Goal: Task Accomplishment & Management: Use online tool/utility

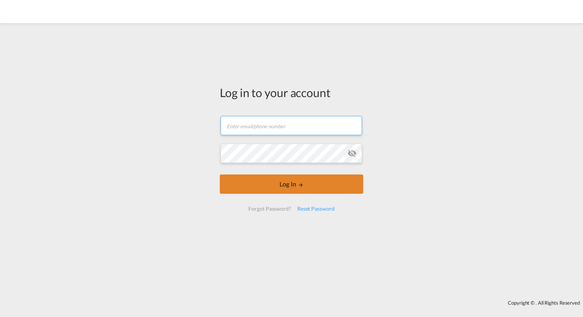
type input "[EMAIL_ADDRESS][DOMAIN_NAME]"
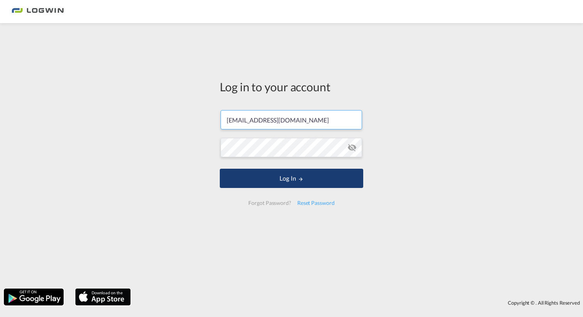
click at [288, 183] on button "Log In" at bounding box center [291, 178] width 143 height 19
